Goal: Find specific page/section: Find specific page/section

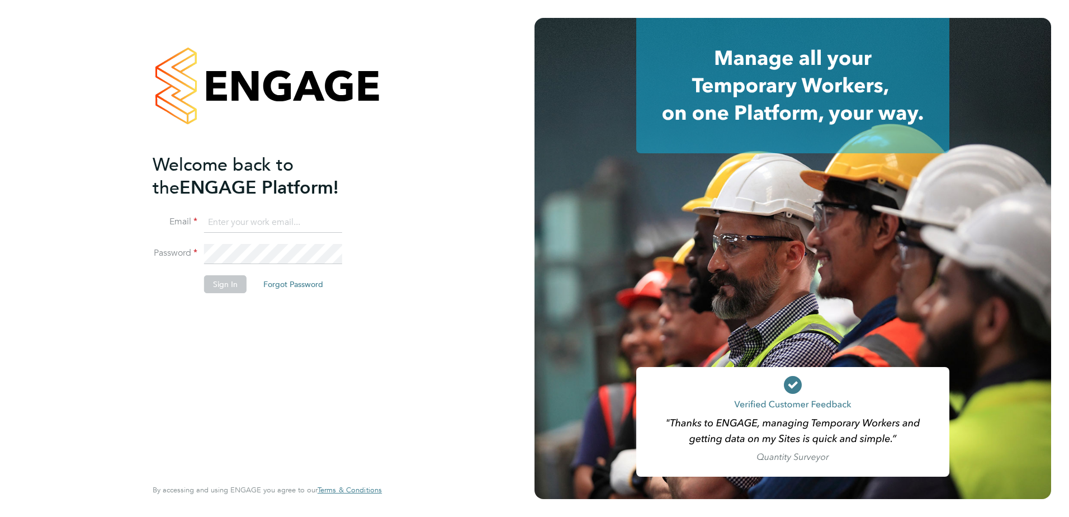
type input "tameem.bachour@vistry.co.uk"
click at [204, 287] on button "Sign In" at bounding box center [225, 284] width 42 height 18
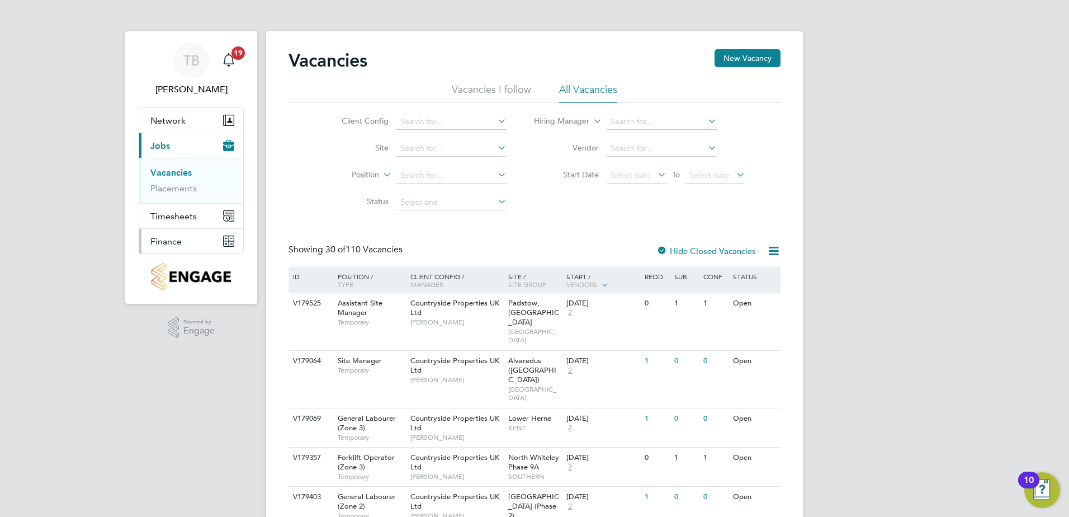
click at [173, 238] on span "Finance" at bounding box center [165, 241] width 31 height 11
click at [211, 245] on button "Finance" at bounding box center [191, 241] width 104 height 25
click at [186, 225] on link "Invoices & Credit Notes" at bounding box center [185, 229] width 70 height 22
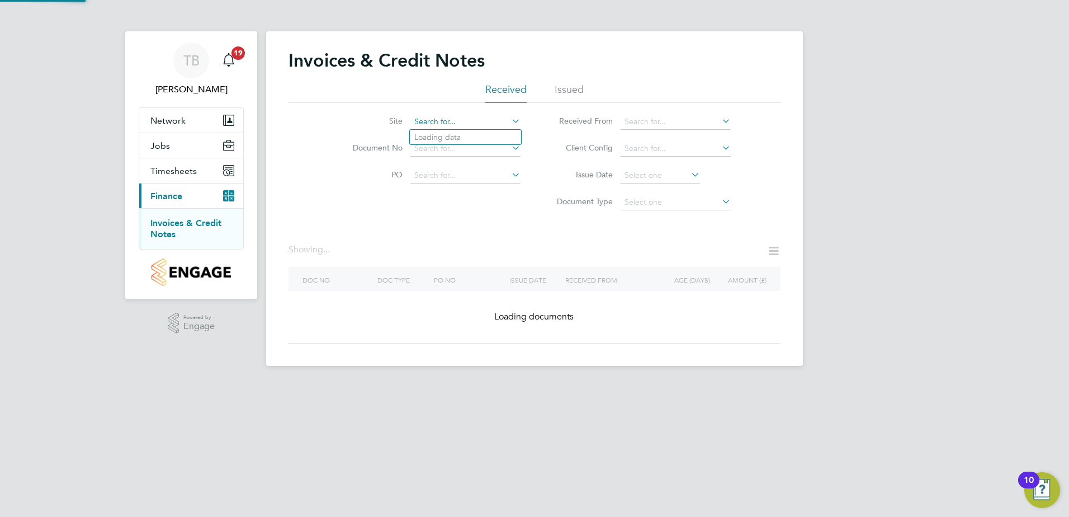
click at [479, 117] on input at bounding box center [465, 122] width 110 height 16
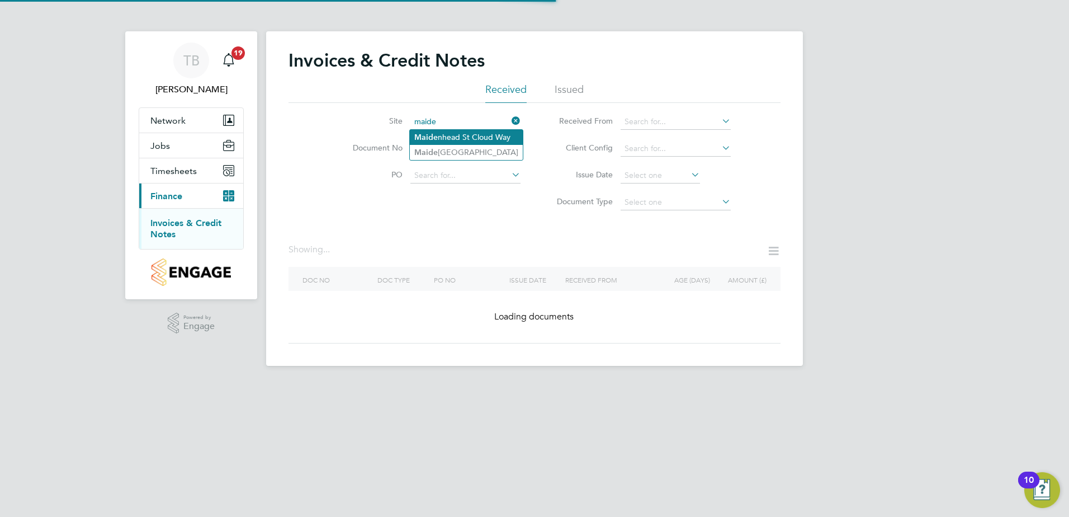
click at [480, 133] on li "Maide nhead St Cloud Way" at bounding box center [466, 137] width 113 height 15
type input "[GEOGRAPHIC_DATA]"
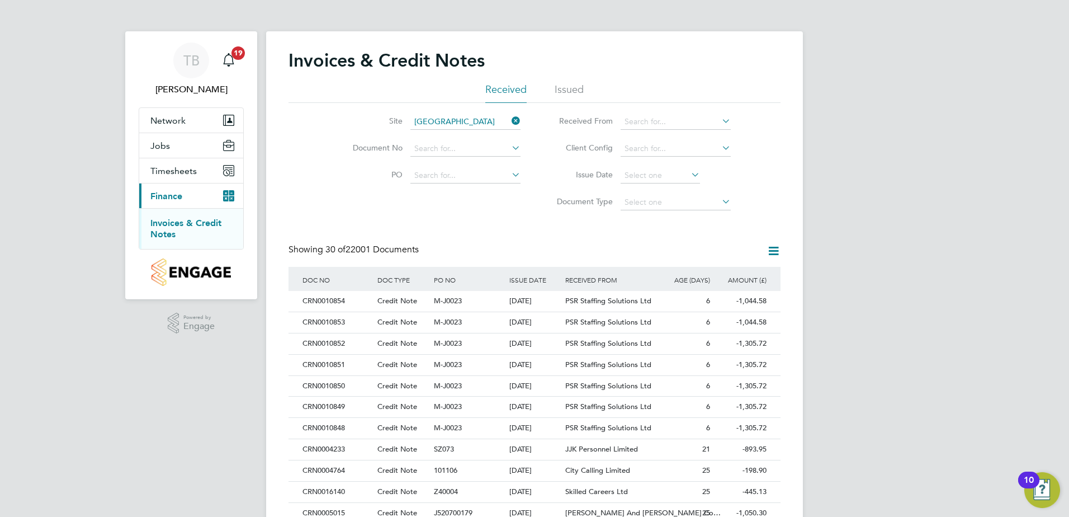
click at [770, 248] on icon at bounding box center [774, 251] width 14 height 14
click at [703, 221] on div "Invoices & Credit Notes Received Issued Site Maidenhead St Cloud Way Document N…" at bounding box center [535, 498] width 492 height 899
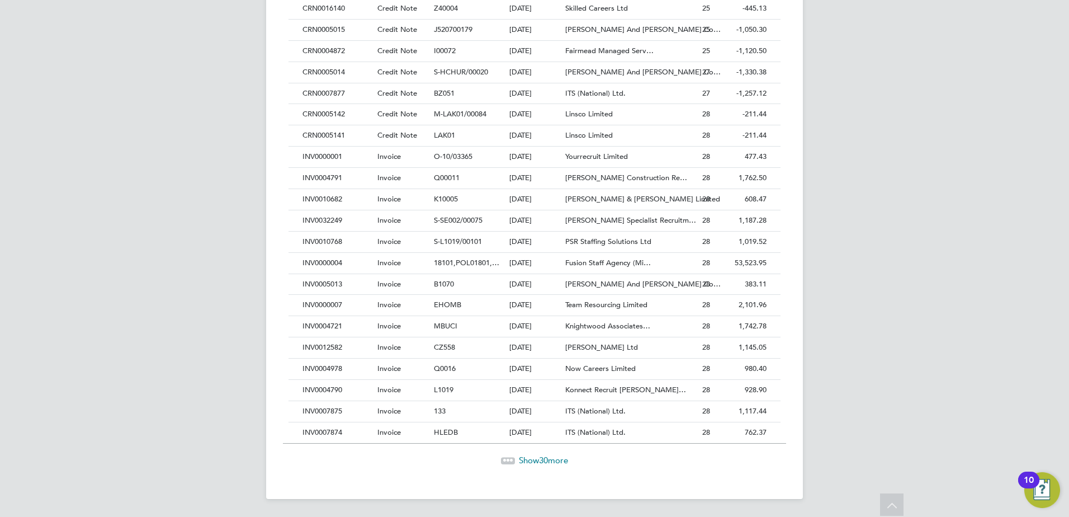
click at [530, 459] on span "Show 30 more" at bounding box center [543, 460] width 49 height 11
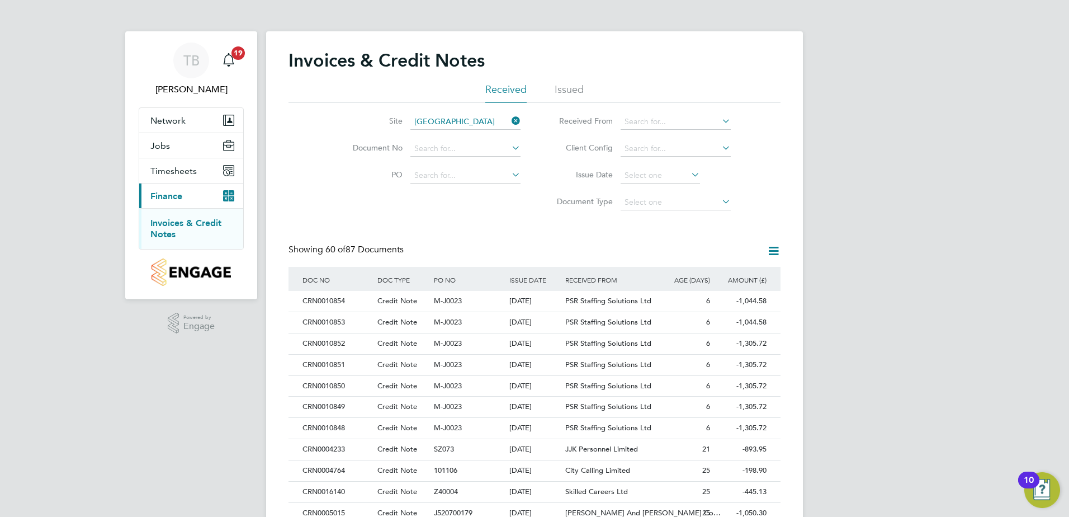
click at [497, 124] on input "[GEOGRAPHIC_DATA]" at bounding box center [465, 122] width 110 height 16
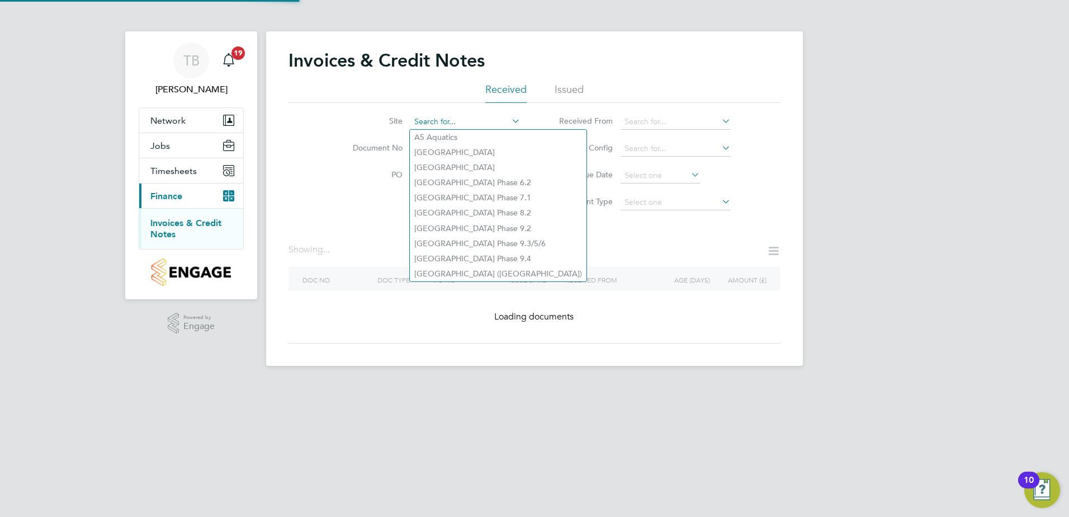
click at [489, 121] on input at bounding box center [465, 122] width 110 height 16
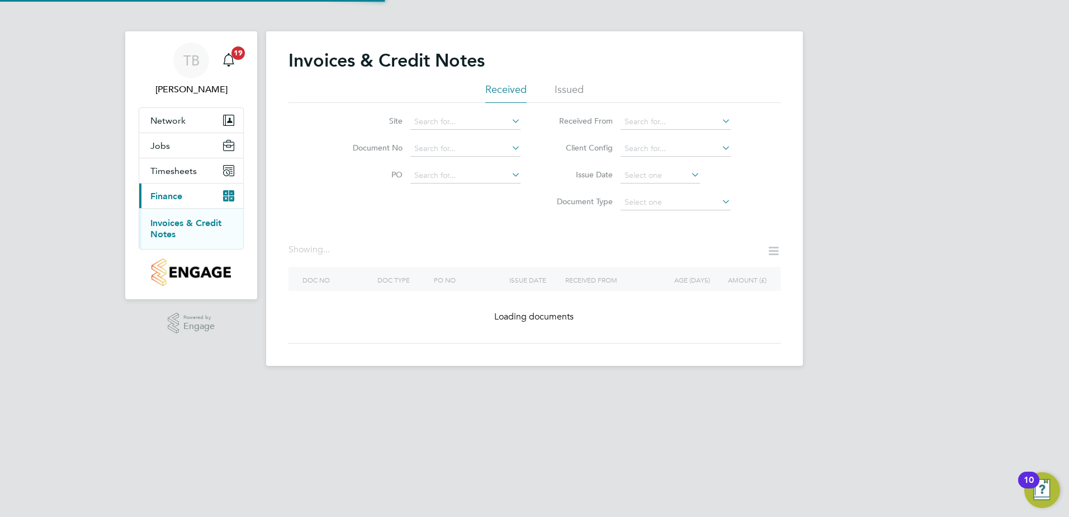
click at [552, 178] on label "Issue Date" at bounding box center [581, 174] width 64 height 10
click at [481, 121] on input at bounding box center [465, 122] width 110 height 16
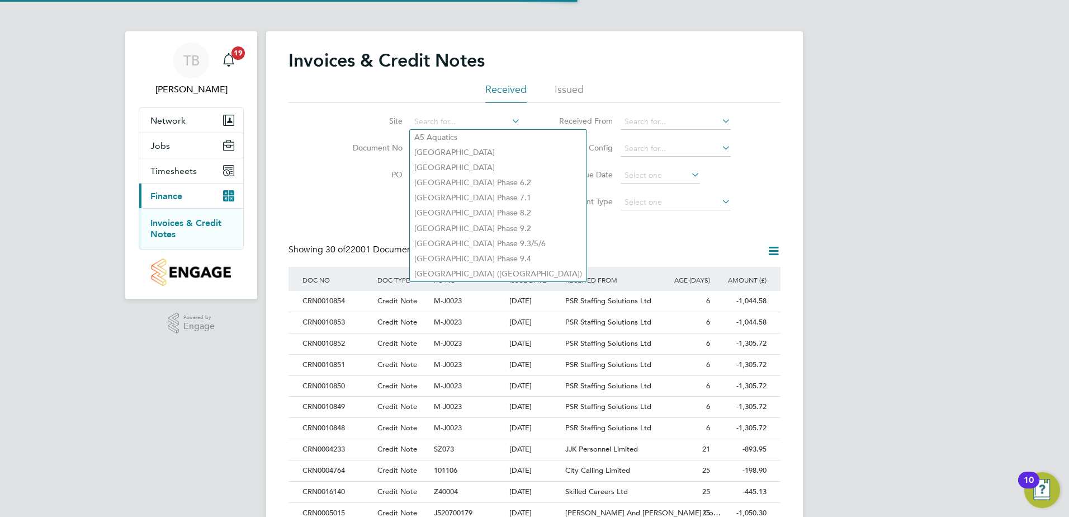
click at [163, 196] on span "Finance" at bounding box center [166, 196] width 32 height 11
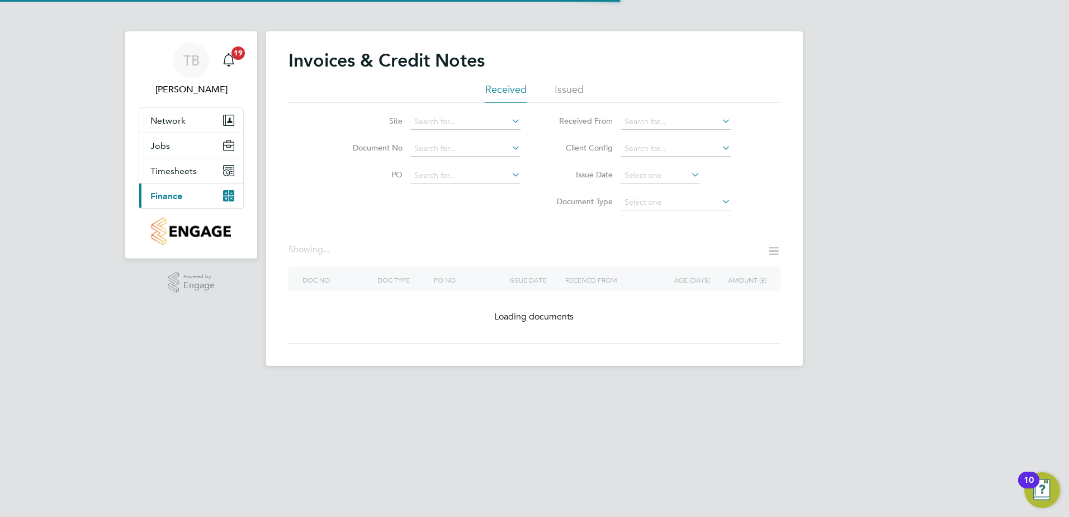
click at [163, 196] on span "Finance" at bounding box center [166, 196] width 32 height 11
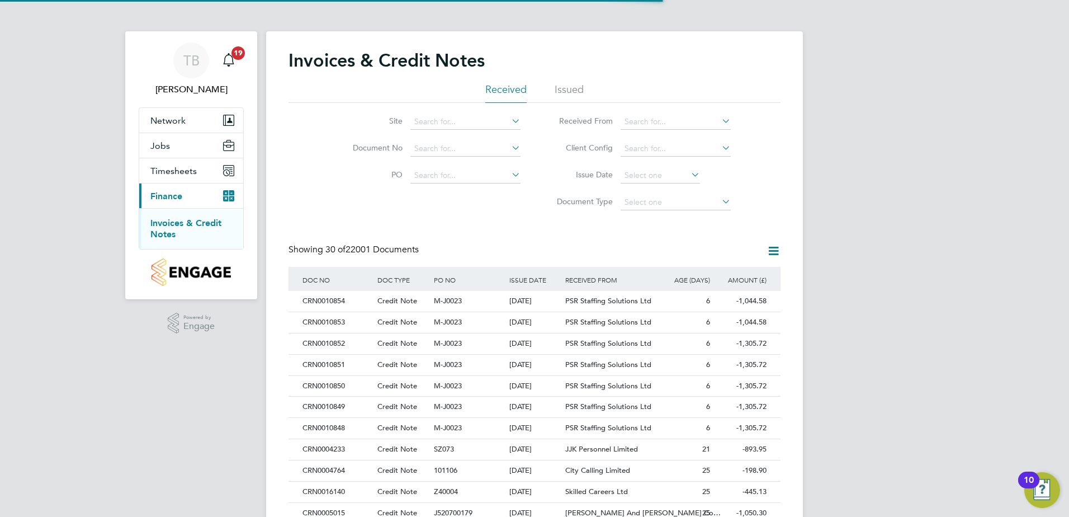
click at [168, 187] on button "Current page: Finance" at bounding box center [191, 195] width 104 height 25
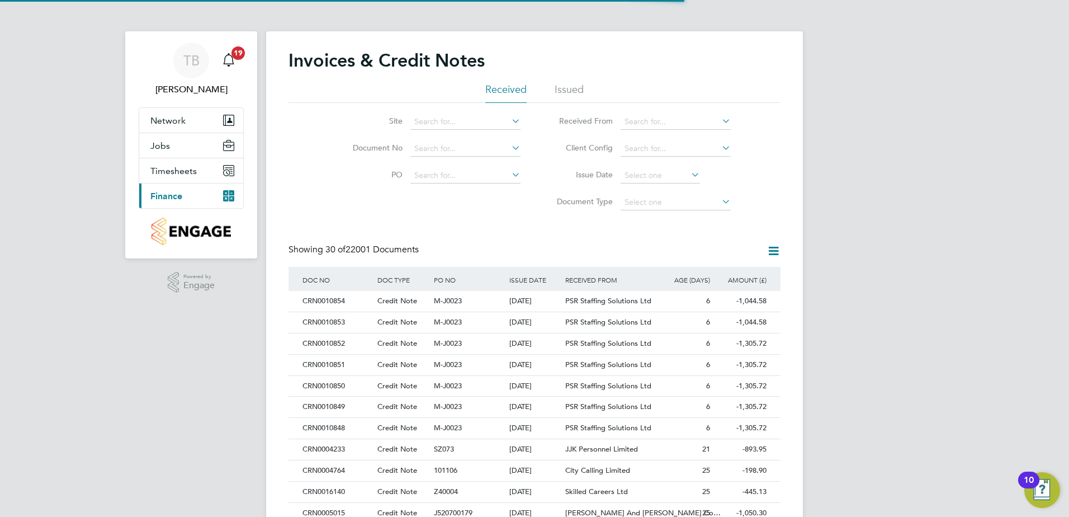
click at [170, 193] on span "Finance" at bounding box center [166, 196] width 32 height 11
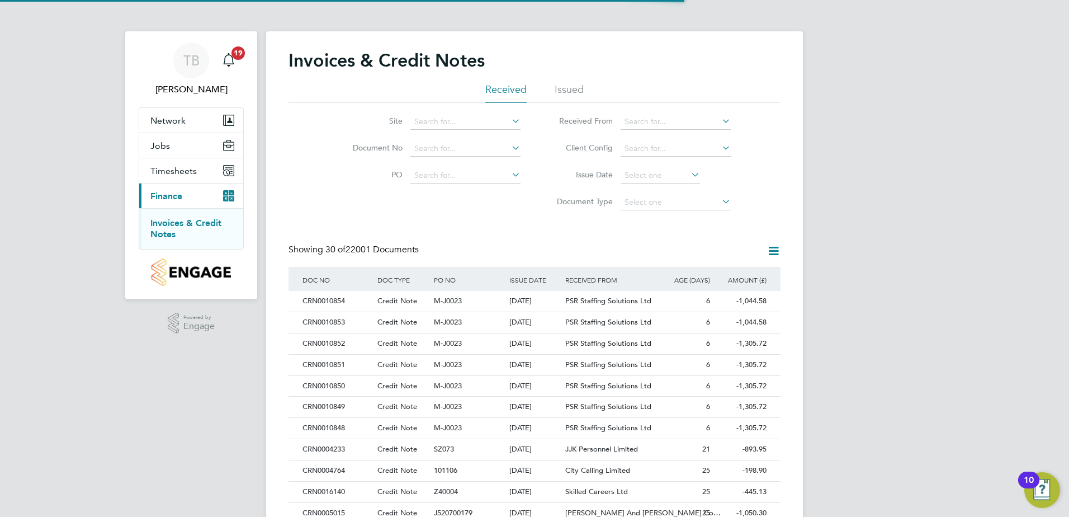
click at [180, 224] on link "Invoices & Credit Notes" at bounding box center [185, 229] width 71 height 22
click at [488, 119] on input at bounding box center [465, 122] width 110 height 16
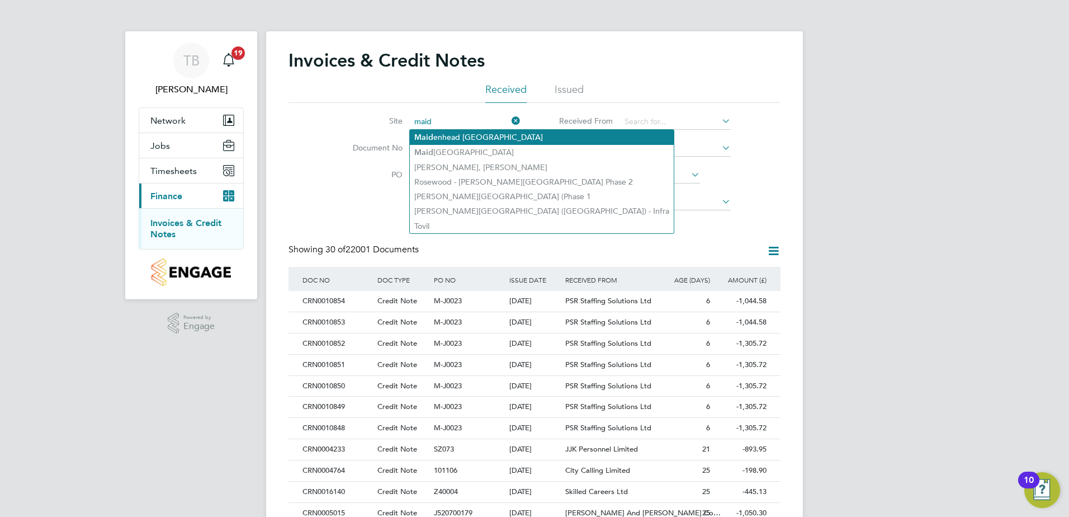
click at [508, 136] on li "Maid enhead [GEOGRAPHIC_DATA]" at bounding box center [542, 137] width 264 height 15
type input "[GEOGRAPHIC_DATA]"
